Goal: Task Accomplishment & Management: Manage account settings

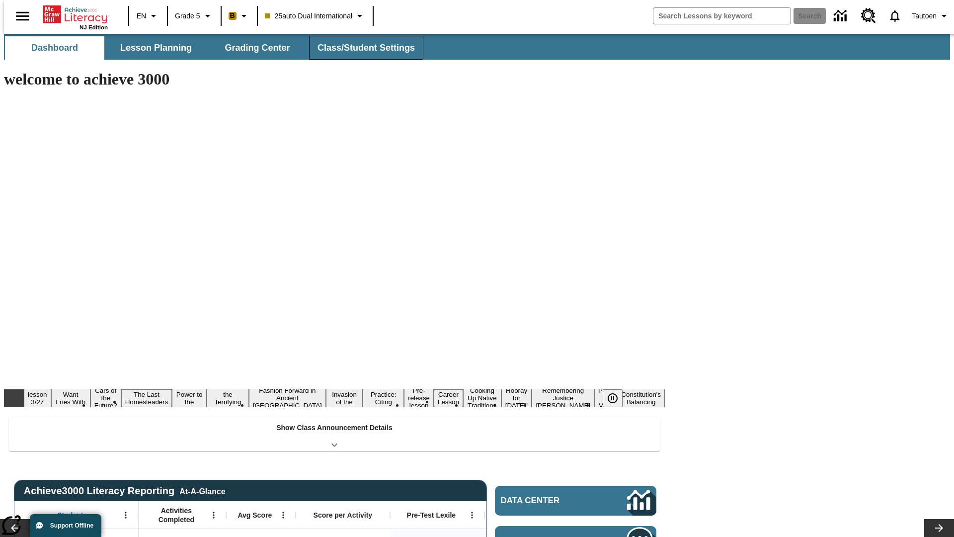
click at [361, 48] on span "Class/Student Settings" at bounding box center [366, 47] width 97 height 11
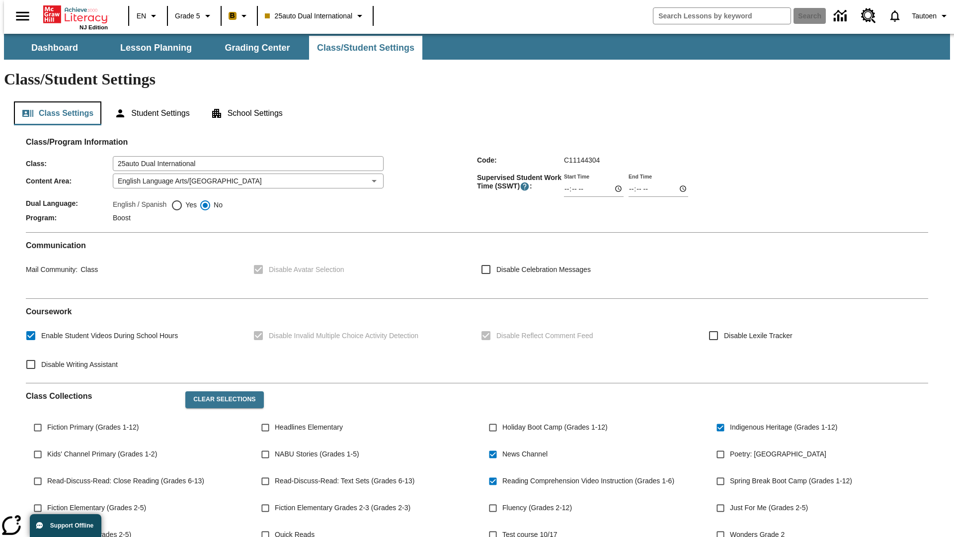
click at [54, 101] on button "Class Settings" at bounding box center [57, 113] width 87 height 24
click at [184, 200] on span "Yes" at bounding box center [190, 205] width 14 height 10
click at [183, 199] on input "Yes" at bounding box center [177, 205] width 12 height 12
radio input "true"
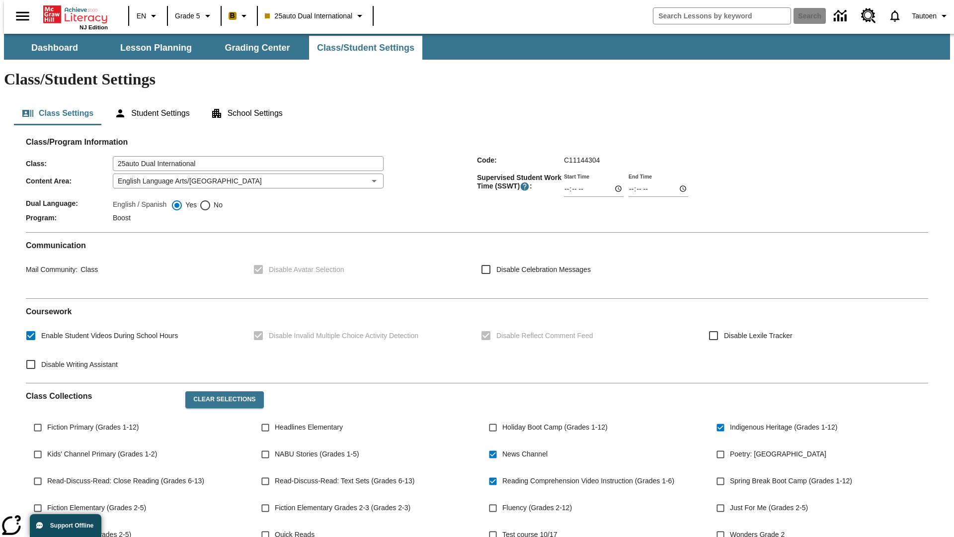
scroll to position [146, 0]
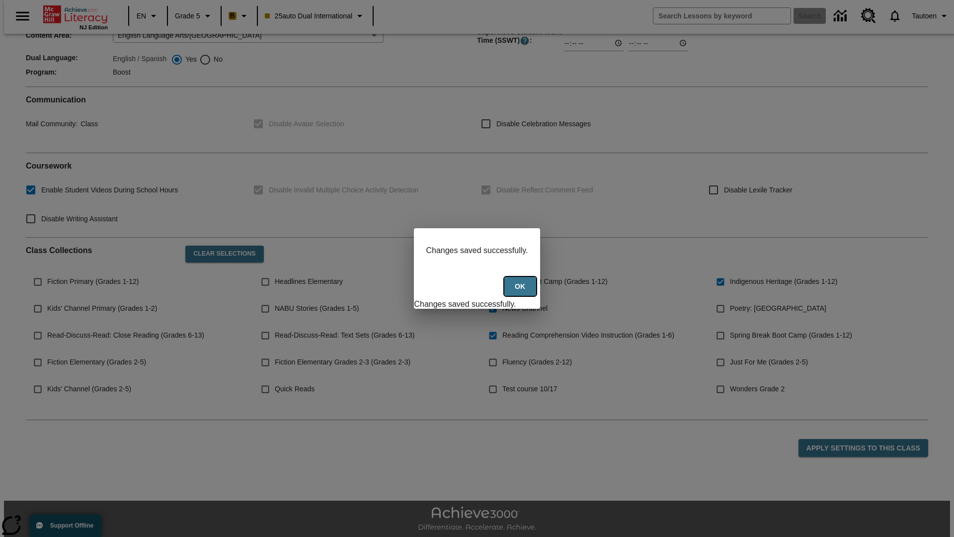
click at [521, 292] on button "Ok" at bounding box center [521, 286] width 32 height 19
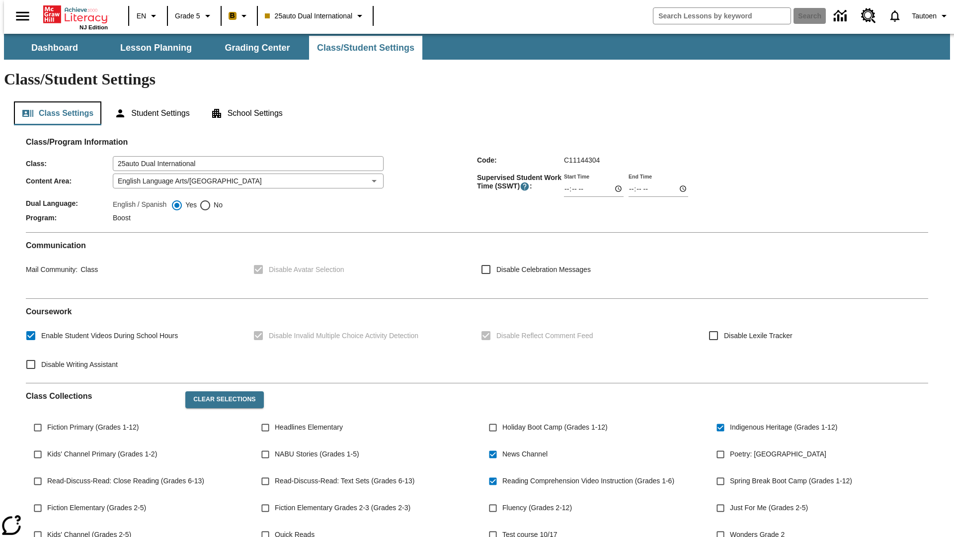
click at [54, 101] on button "Class Settings" at bounding box center [57, 113] width 87 height 24
click at [150, 101] on button "Student Settings" at bounding box center [151, 113] width 91 height 24
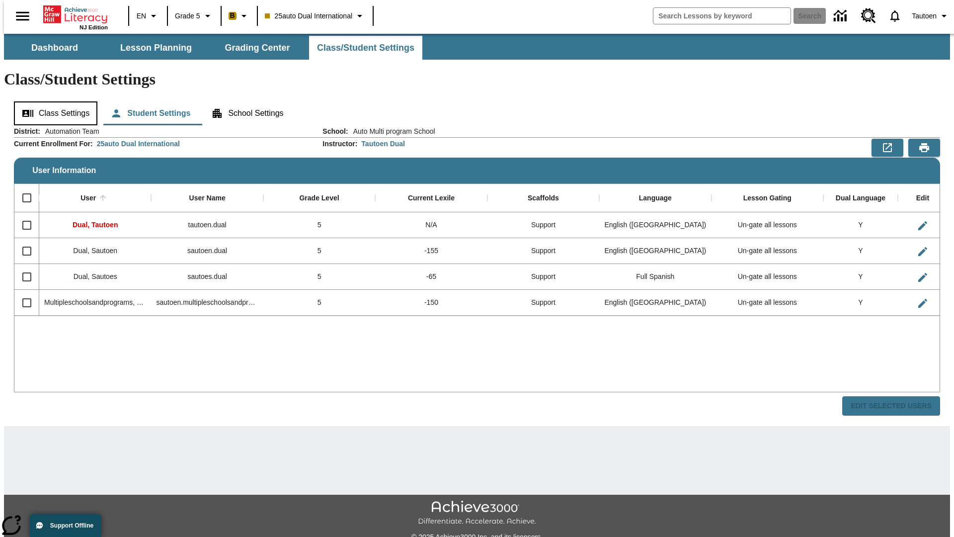
click at [52, 101] on button "Class Settings" at bounding box center [56, 113] width 84 height 24
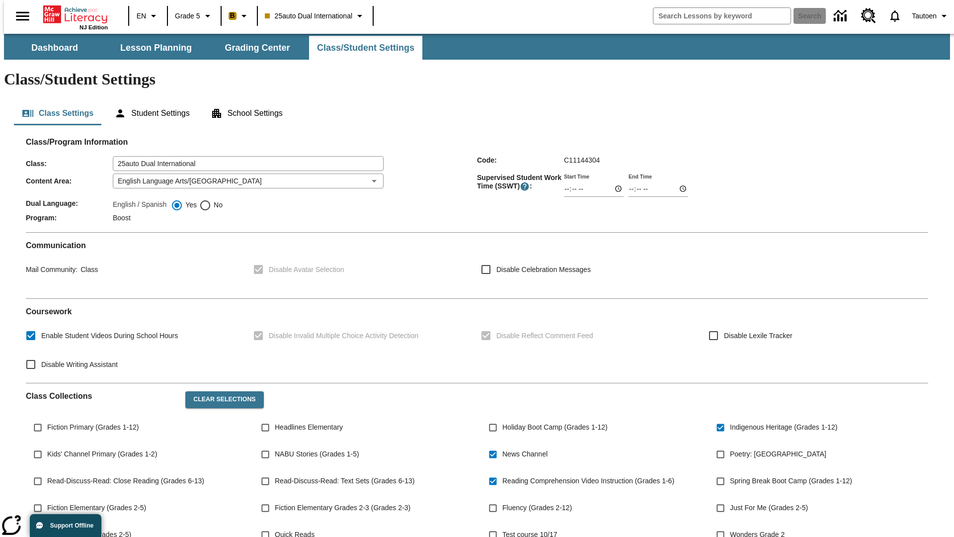
click at [211, 200] on span "No" at bounding box center [216, 205] width 11 height 10
click at [211, 199] on input "No" at bounding box center [205, 205] width 12 height 12
radio input "true"
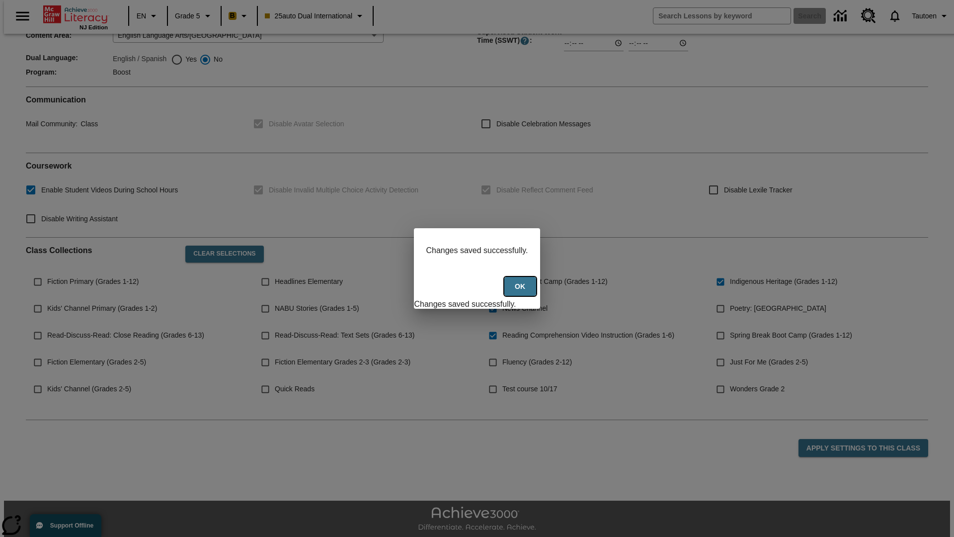
click at [521, 292] on button "Ok" at bounding box center [521, 286] width 32 height 19
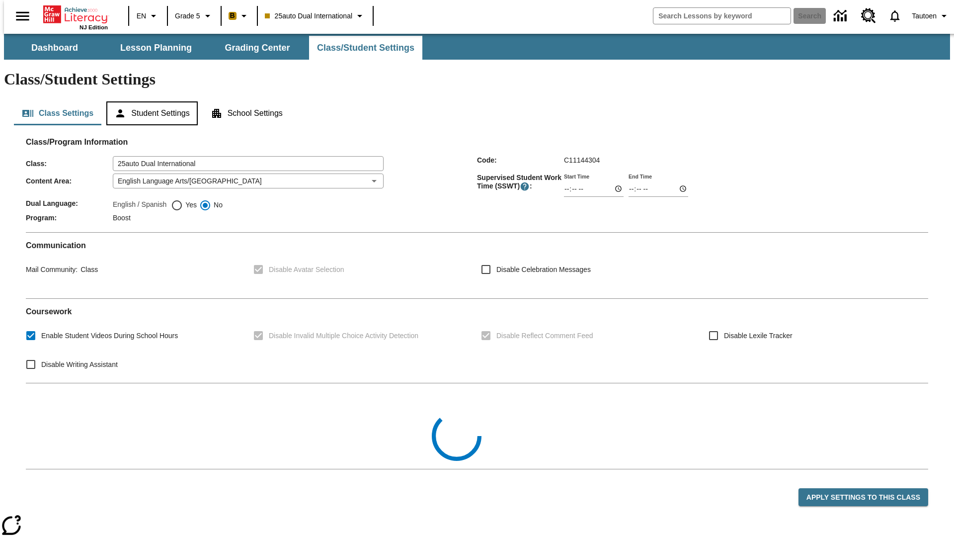
click at [150, 101] on button "Student Settings" at bounding box center [151, 113] width 91 height 24
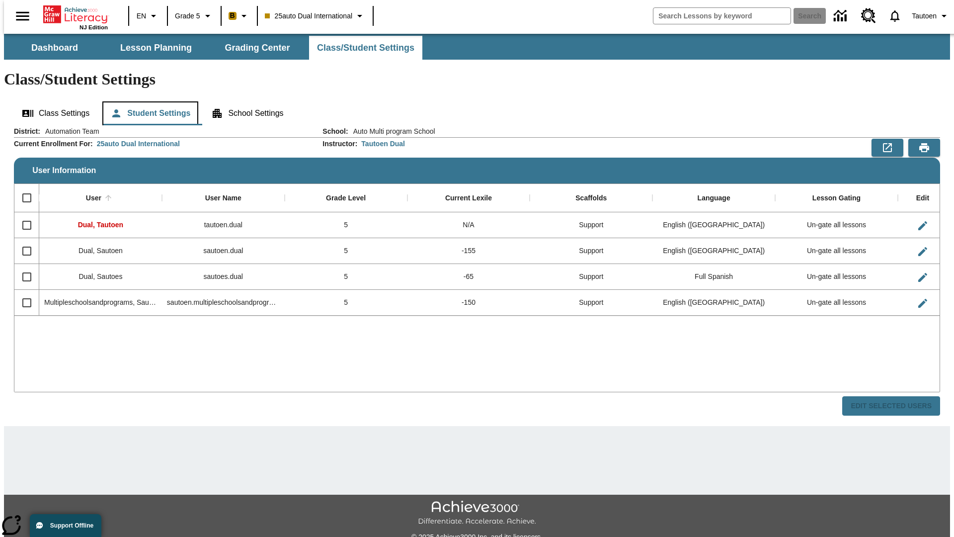
scroll to position [22, 0]
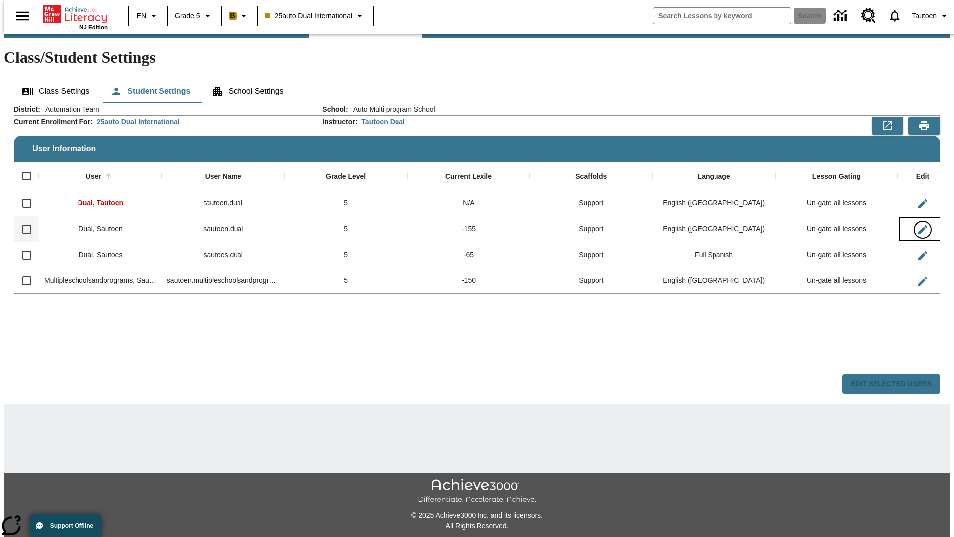
click at [919, 225] on icon "Edit User" at bounding box center [923, 229] width 9 height 9
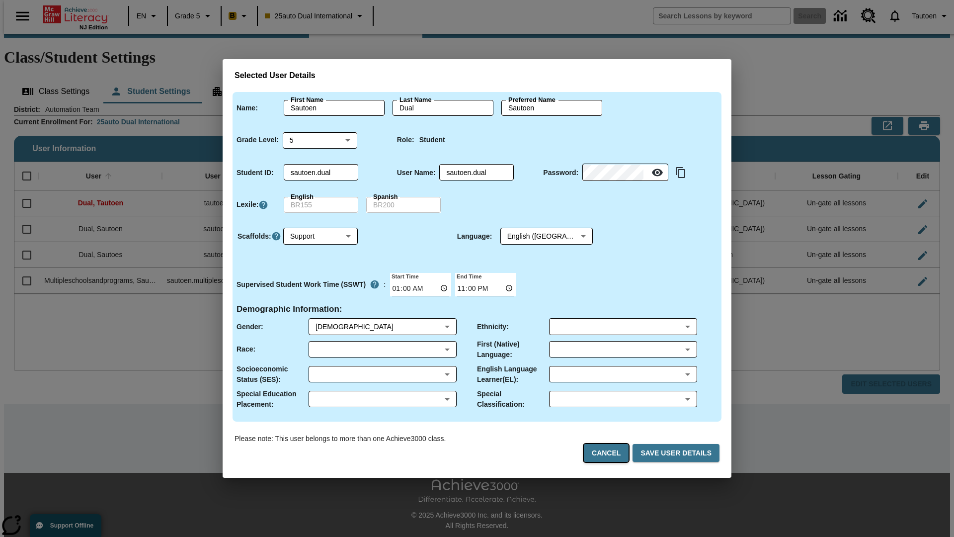
click at [610, 453] on button "Cancel" at bounding box center [606, 453] width 45 height 18
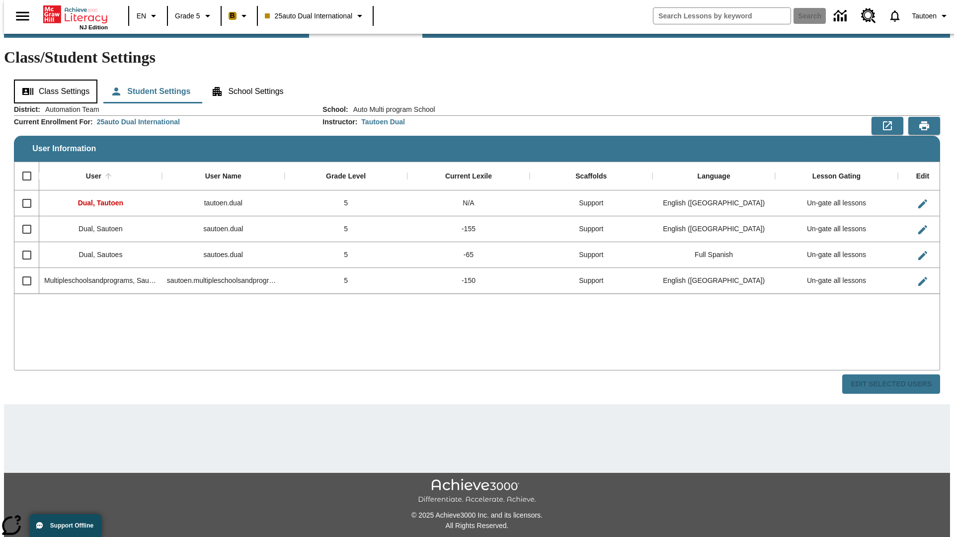
click at [52, 80] on button "Class Settings" at bounding box center [56, 92] width 84 height 24
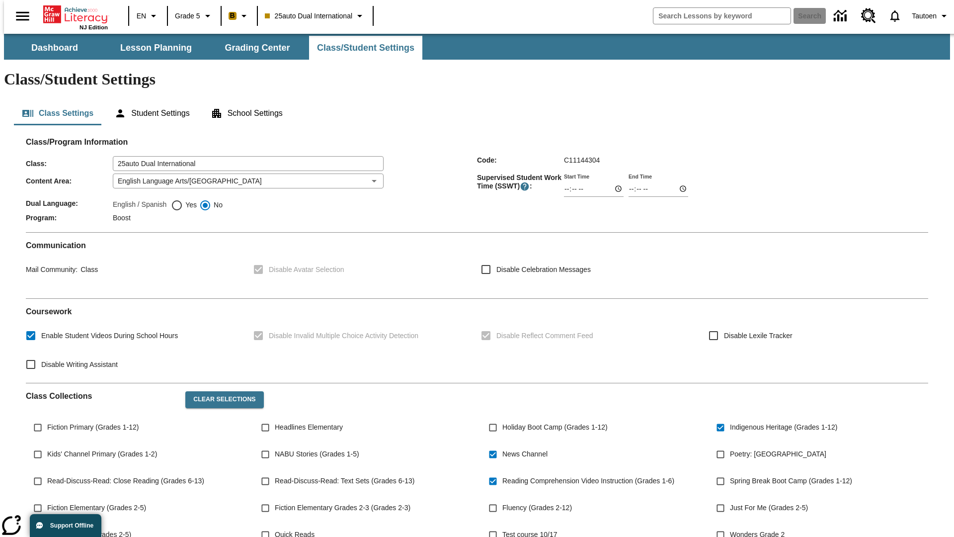
click at [184, 200] on span "Yes" at bounding box center [190, 205] width 14 height 10
click at [183, 199] on input "Yes" at bounding box center [177, 205] width 12 height 12
radio input "true"
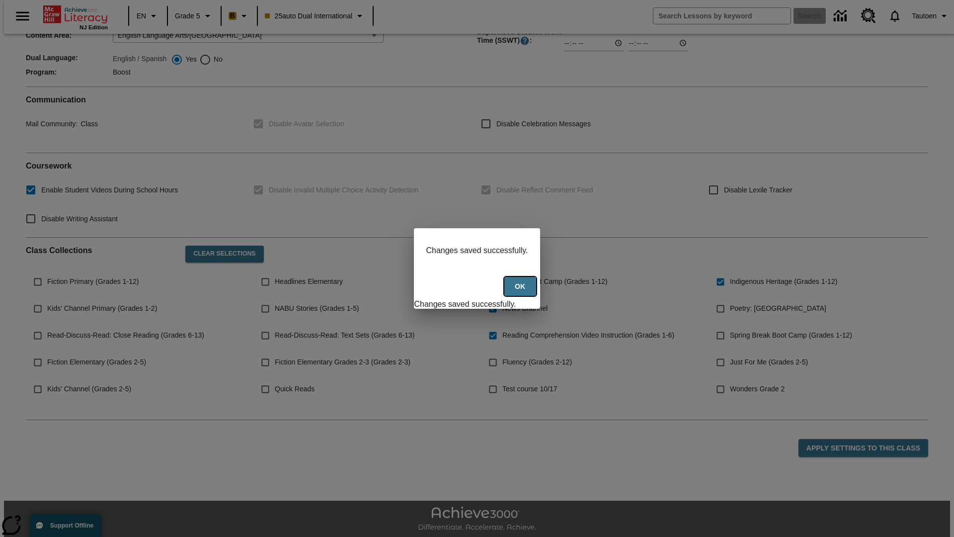
click at [521, 292] on button "Ok" at bounding box center [521, 286] width 32 height 19
